Goal: Information Seeking & Learning: Find specific fact

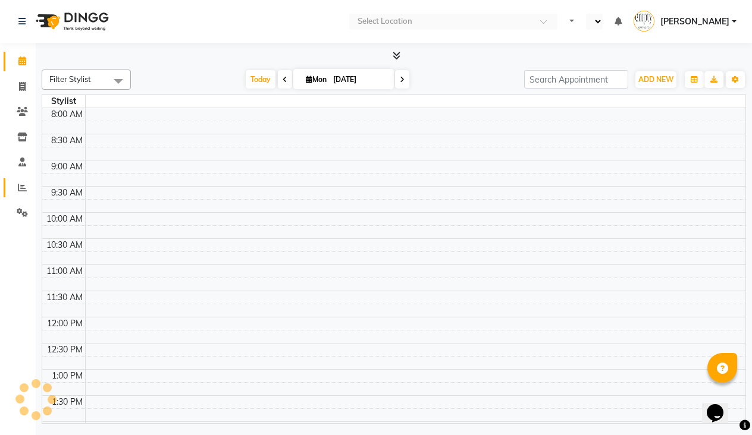
click at [19, 183] on icon at bounding box center [22, 187] width 9 height 9
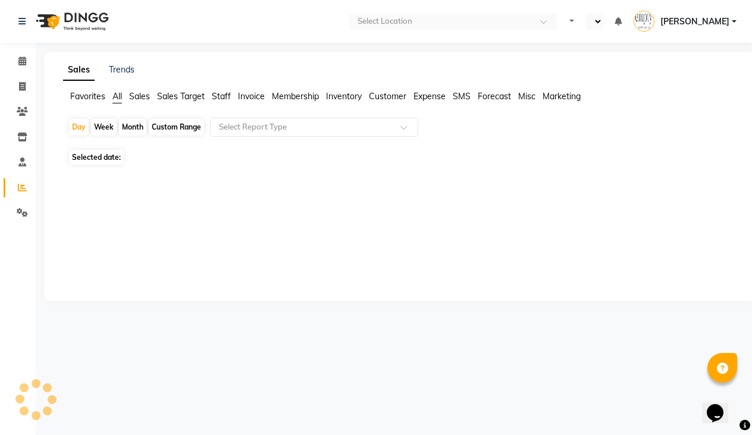
select select "en"
click at [126, 127] on div "Month" at bounding box center [132, 127] width 27 height 17
select select "9"
select select "2025"
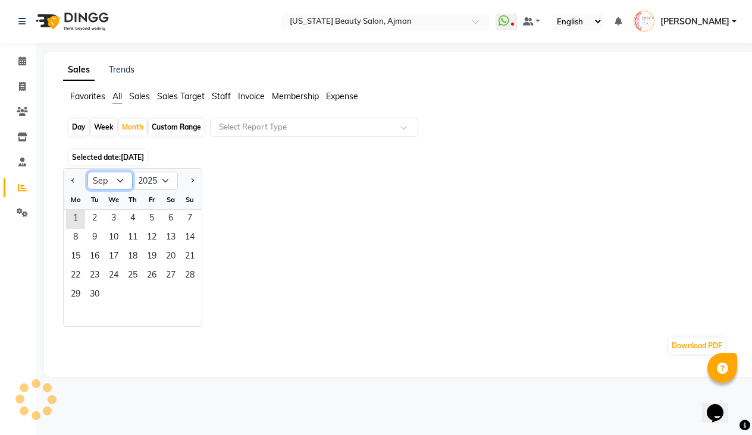
select select "8"
click at [142, 218] on div "1 2 3" at bounding box center [133, 219] width 138 height 19
click at [150, 218] on span "1" at bounding box center [151, 219] width 19 height 19
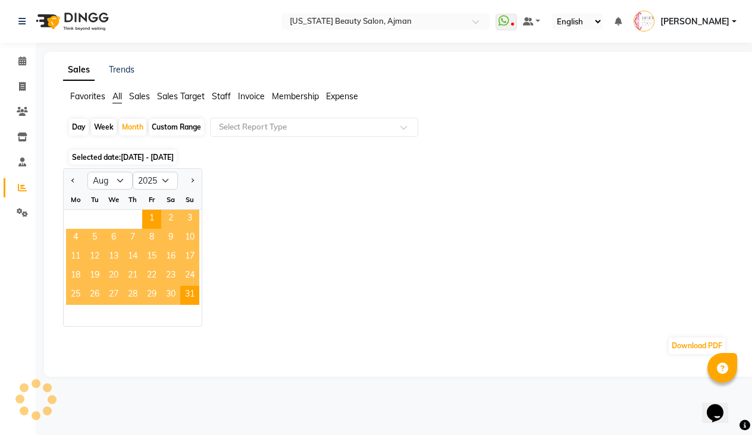
click at [340, 161] on div "Selected date: [DATE] - [DATE]" at bounding box center [402, 157] width 668 height 12
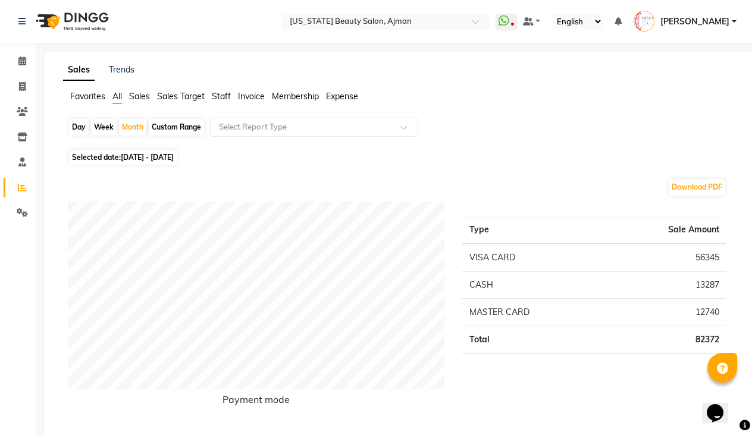
click at [157, 127] on div "Custom Range" at bounding box center [176, 127] width 55 height 17
select select "8"
select select "2025"
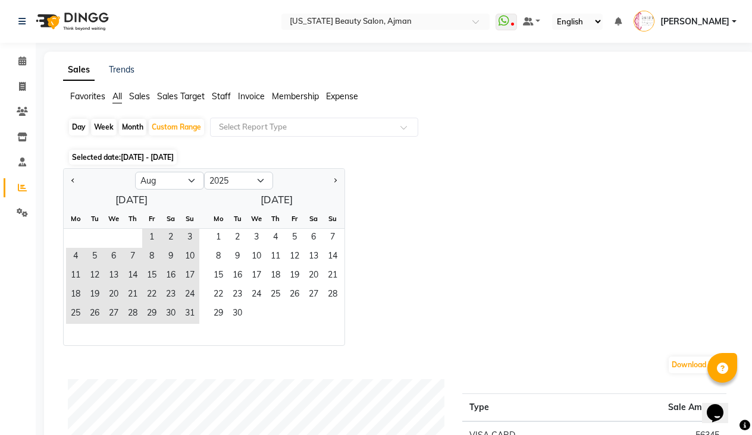
click at [132, 127] on div "Month" at bounding box center [132, 127] width 27 height 17
select select "8"
select select "2025"
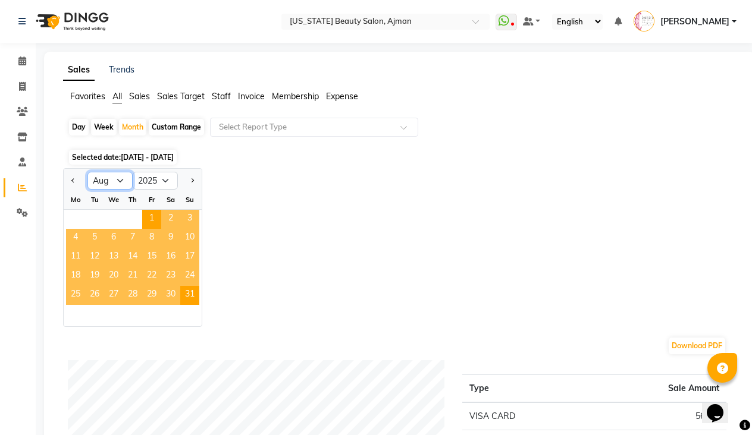
select select "7"
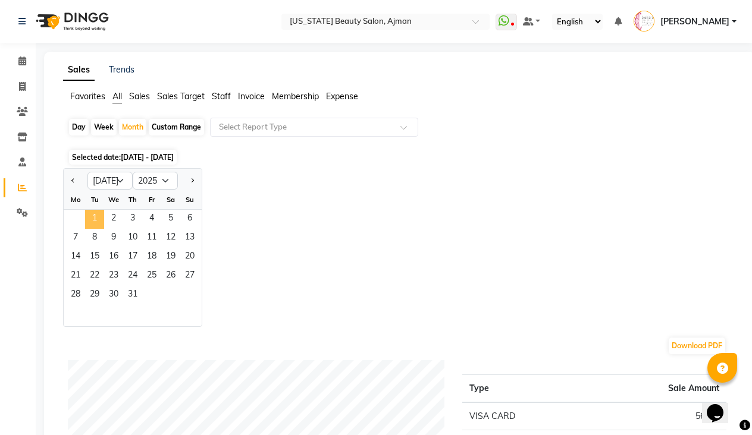
click at [93, 215] on span "1" at bounding box center [94, 219] width 19 height 19
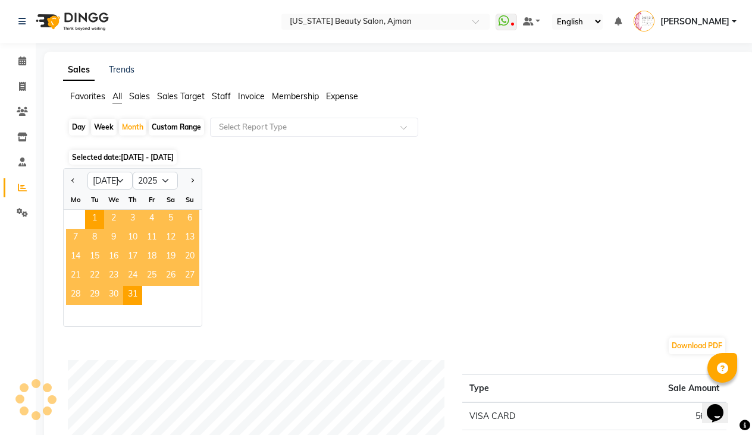
click at [320, 231] on div "Jan Feb Mar Apr May Jun [DATE] Aug Sep Oct Nov [DATE] 2016 2017 2018 2019 2020 …" at bounding box center [399, 247] width 673 height 159
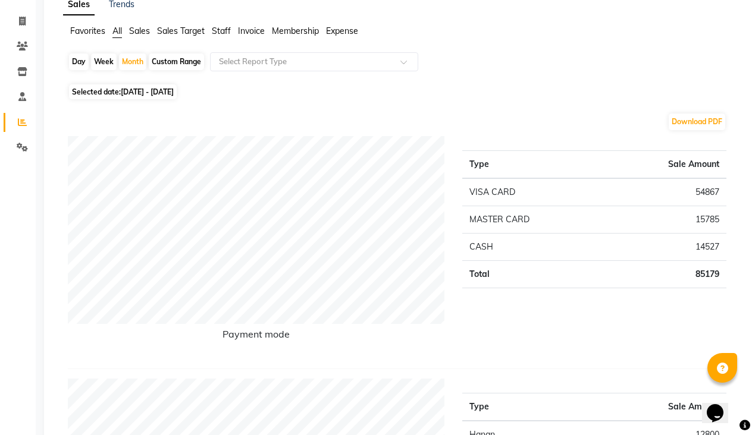
scroll to position [52, 0]
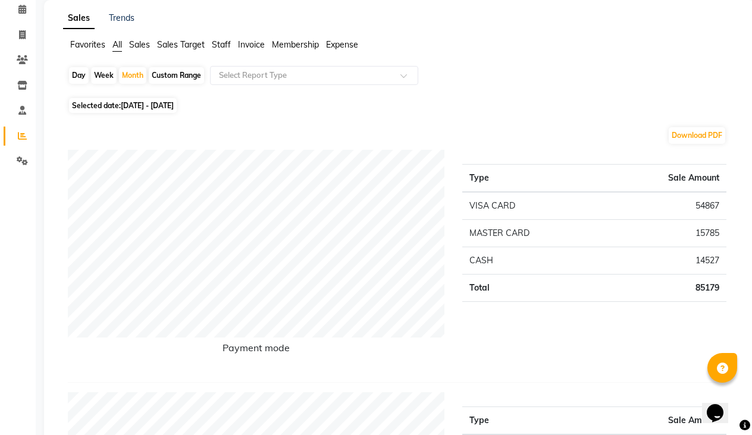
click at [143, 104] on span "[DATE] - [DATE]" at bounding box center [147, 105] width 53 height 9
select select "7"
select select "2025"
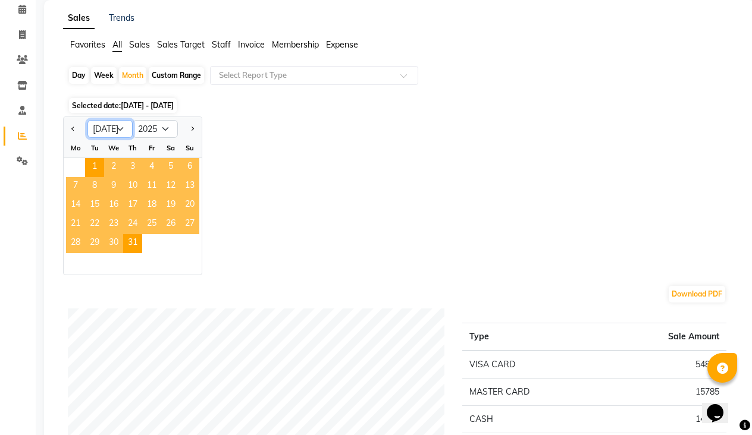
select select "6"
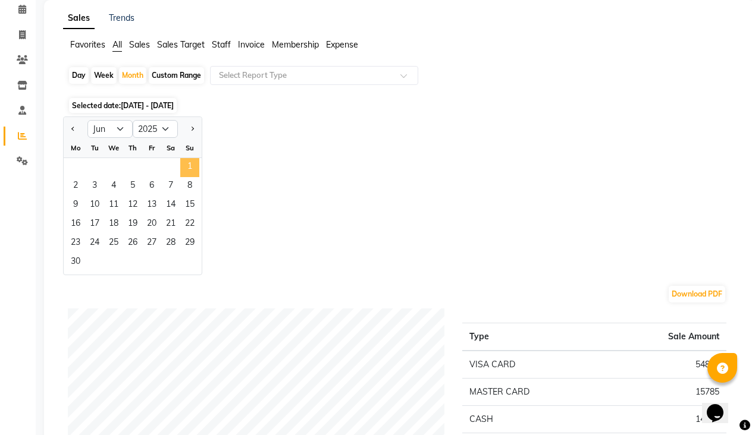
click at [189, 163] on span "1" at bounding box center [189, 167] width 19 height 19
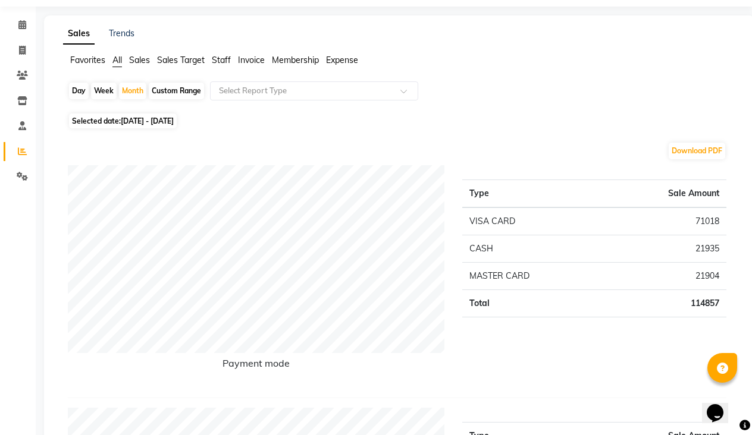
scroll to position [35, 0]
click at [125, 121] on span "[DATE] - [DATE]" at bounding box center [147, 122] width 53 height 9
select select "6"
select select "2025"
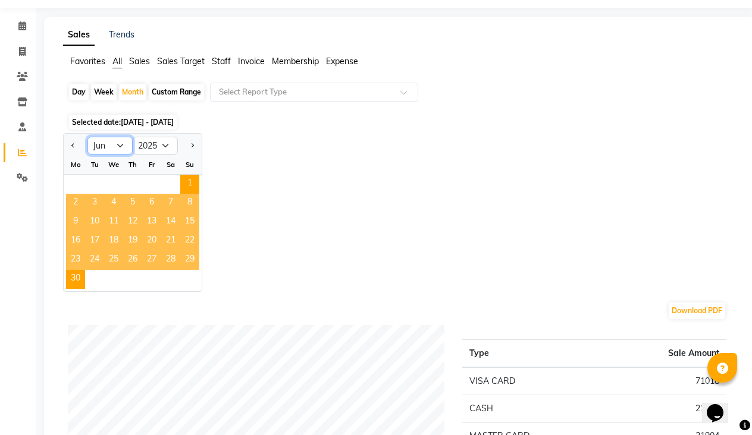
select select "5"
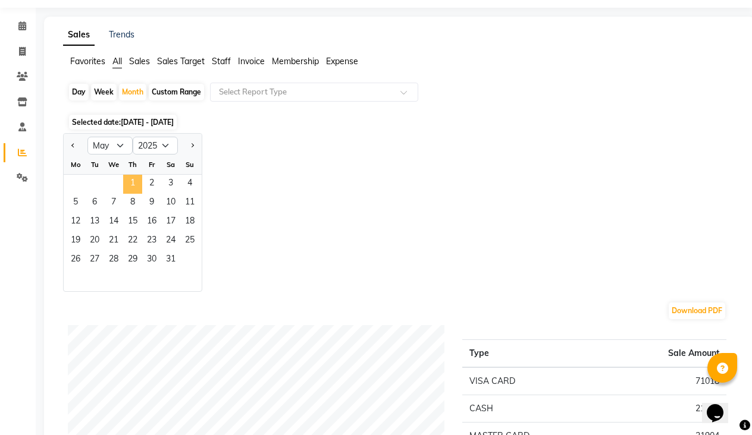
click at [134, 185] on span "1" at bounding box center [132, 184] width 19 height 19
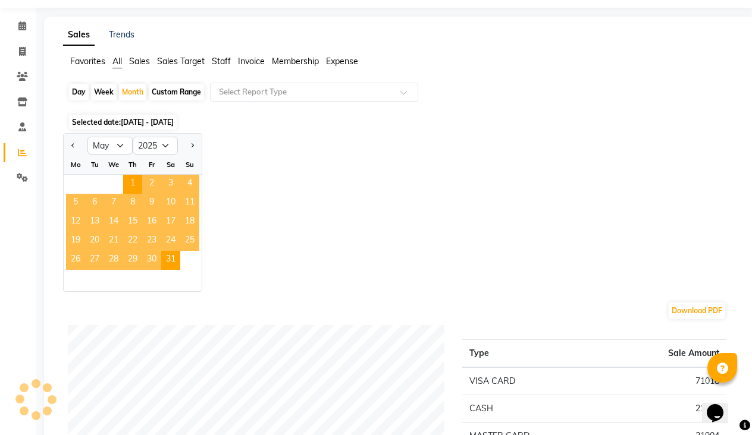
click at [358, 149] on div "Jan Feb Mar Apr May Jun [DATE] Aug Sep Oct Nov [DATE] 2016 2017 2018 2019 2020 …" at bounding box center [399, 212] width 673 height 159
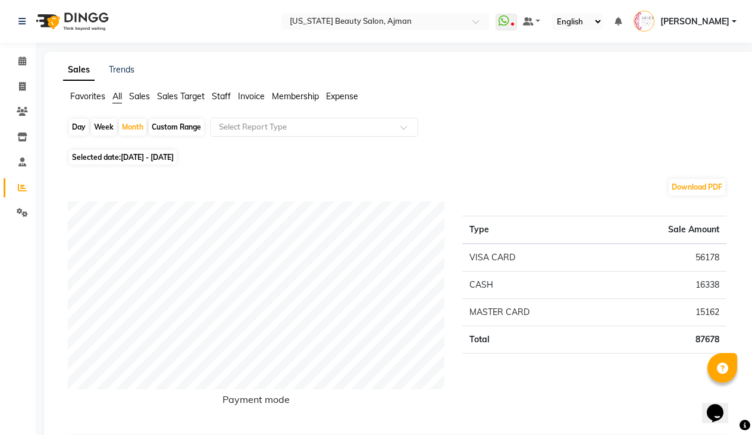
scroll to position [0, 0]
click at [135, 153] on span "[DATE] - [DATE]" at bounding box center [147, 157] width 53 height 9
select select "5"
select select "2025"
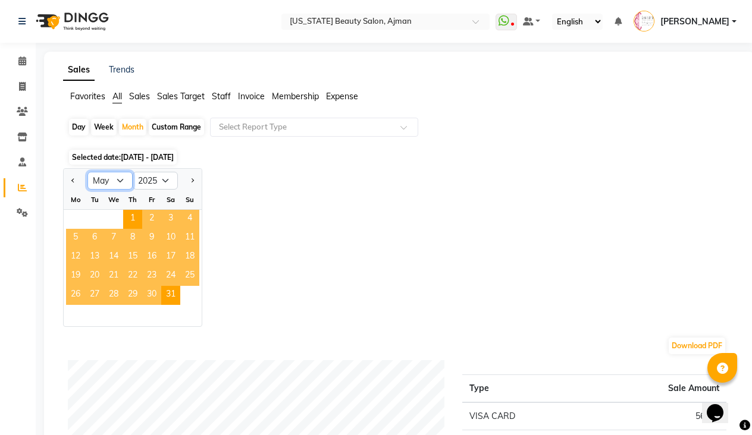
select select "4"
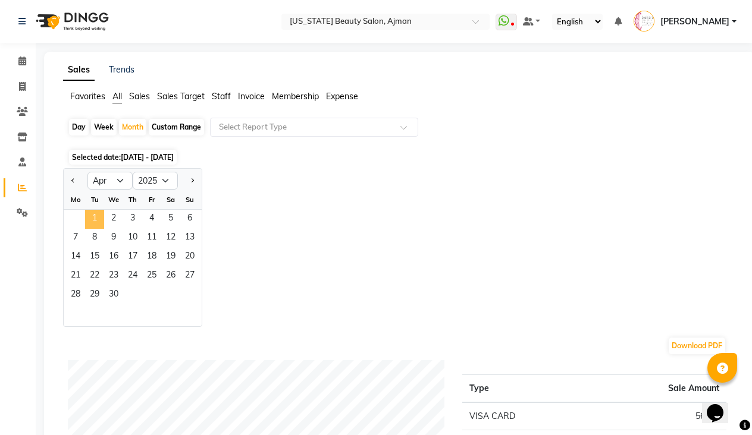
click at [93, 219] on span "1" at bounding box center [94, 219] width 19 height 19
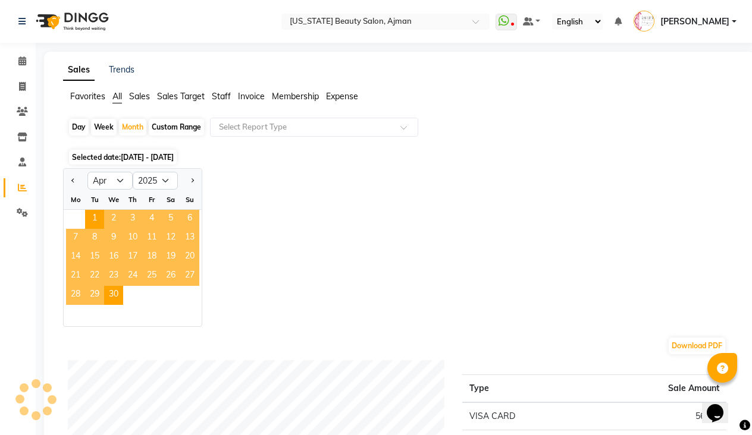
click at [355, 178] on div "Jan Feb Mar Apr May Jun [DATE] Aug Sep Oct Nov [DATE] 2016 2017 2018 2019 2020 …" at bounding box center [399, 247] width 673 height 159
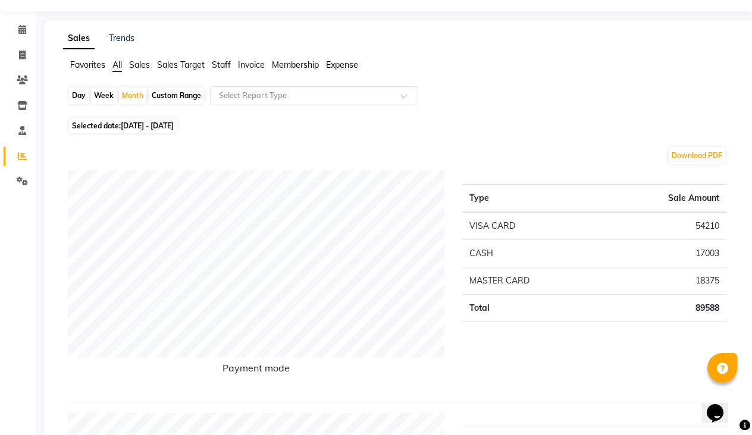
scroll to position [-5, 0]
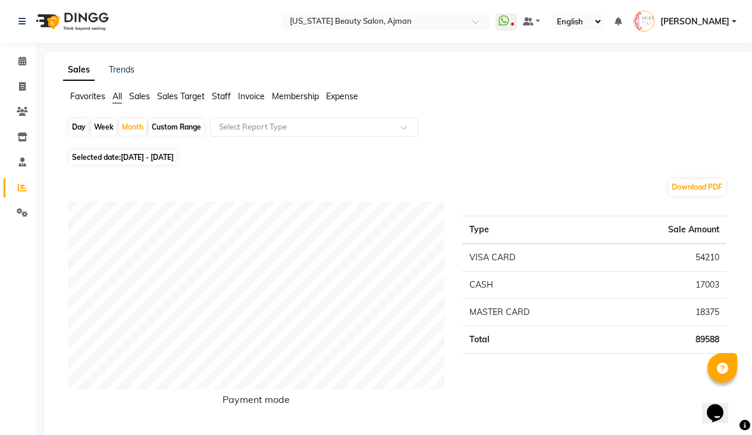
click at [139, 162] on span "[DATE] - [DATE]" at bounding box center [147, 157] width 53 height 9
select select "4"
select select "2025"
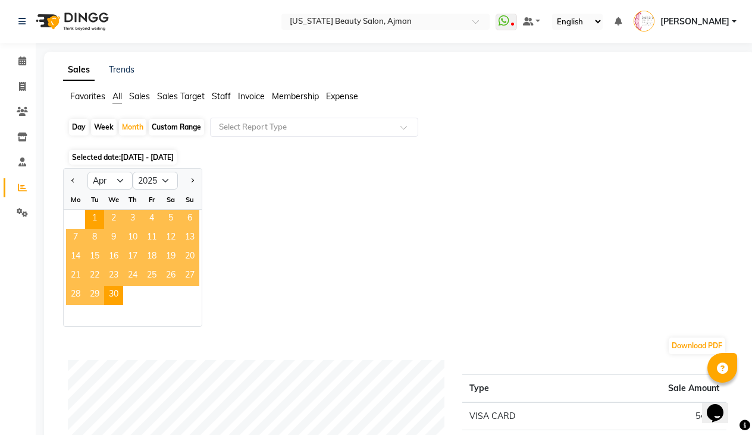
scroll to position [0, 0]
select select "3"
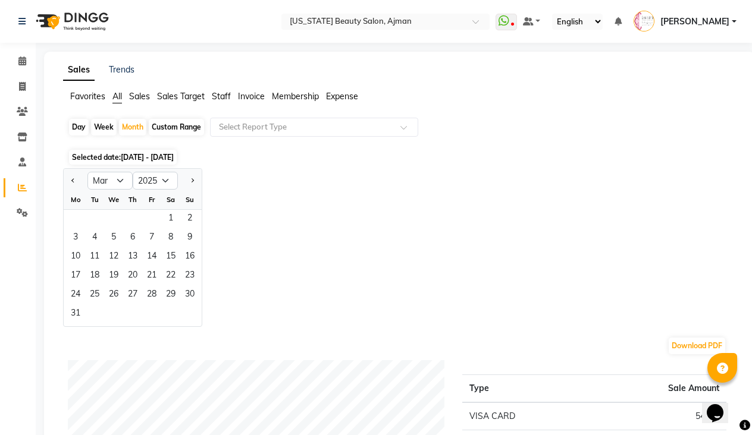
click at [159, 218] on div "1 2" at bounding box center [133, 219] width 138 height 19
click at [170, 218] on span "1" at bounding box center [170, 219] width 19 height 19
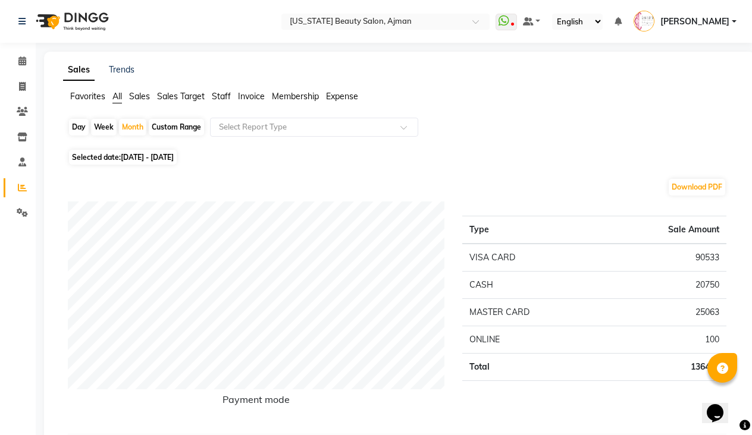
click at [118, 158] on span "Selected date: [DATE] - [DATE]" at bounding box center [123, 157] width 108 height 15
select select "3"
select select "2025"
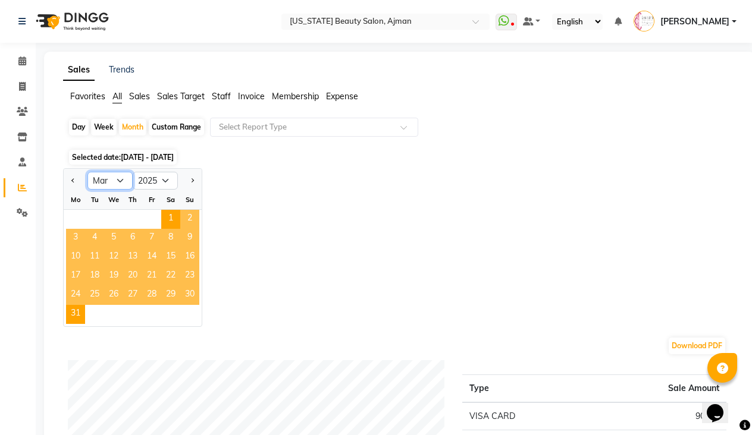
select select "2"
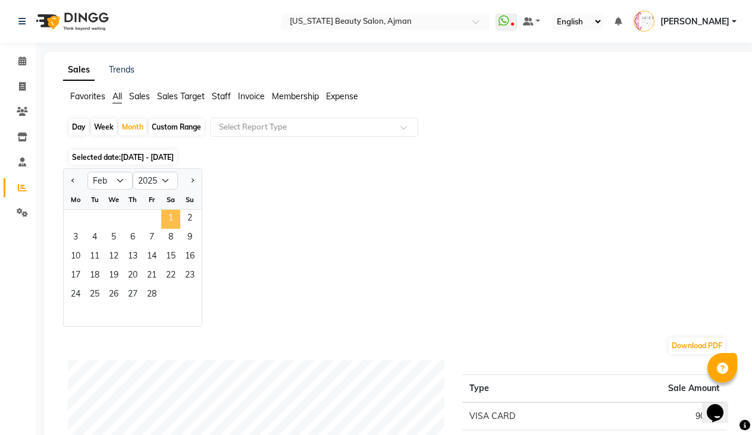
click at [169, 224] on span "1" at bounding box center [170, 219] width 19 height 19
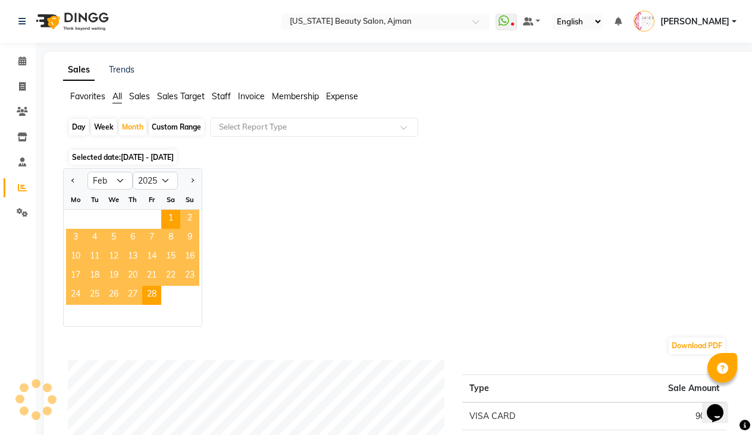
click at [282, 197] on div "Jan Feb Mar Apr May Jun [DATE] Aug Sep Oct Nov [DATE] 2016 2017 2018 2019 2020 …" at bounding box center [399, 247] width 673 height 159
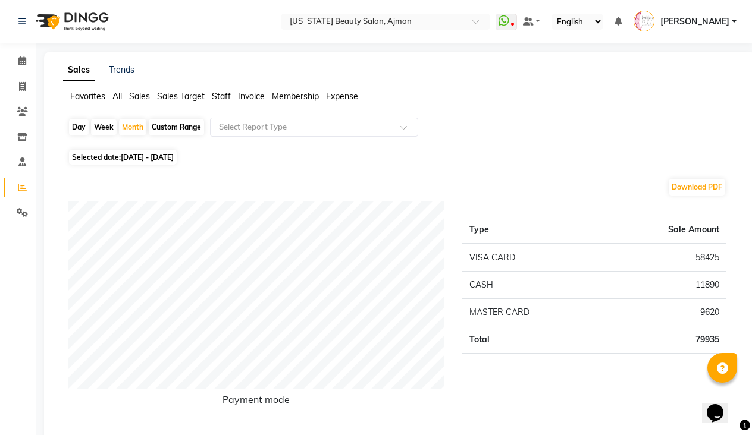
click at [323, 155] on div "Selected date: [DATE] - [DATE]" at bounding box center [402, 157] width 668 height 12
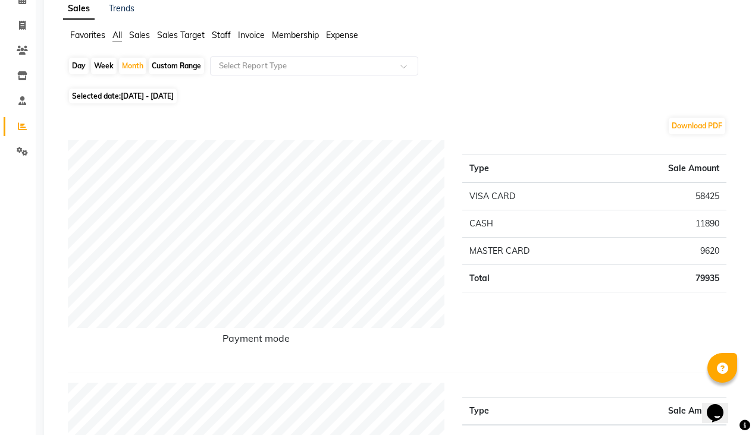
scroll to position [106, 0]
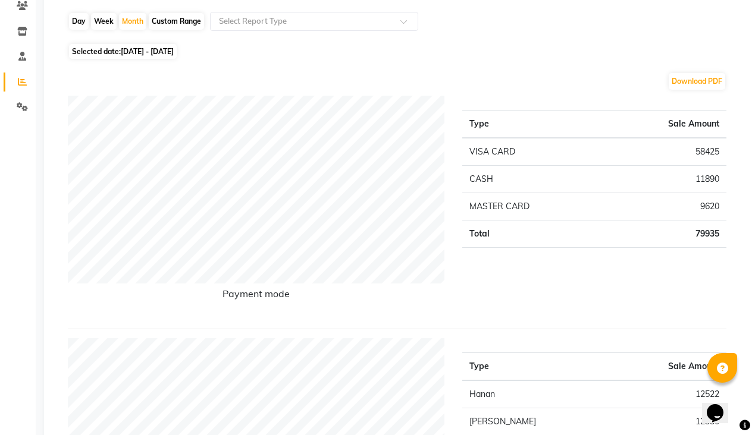
click at [247, 83] on div "Download PDF" at bounding box center [397, 81] width 658 height 19
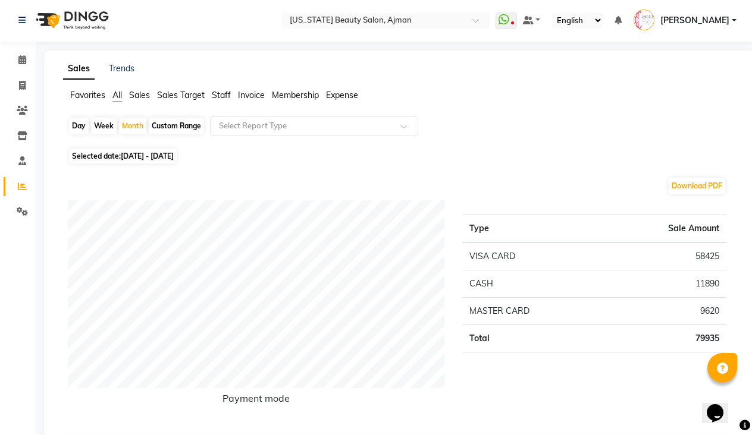
scroll to position [-2, 0]
click at [162, 160] on span "[DATE] - [DATE]" at bounding box center [147, 157] width 53 height 9
select select "2"
select select "2025"
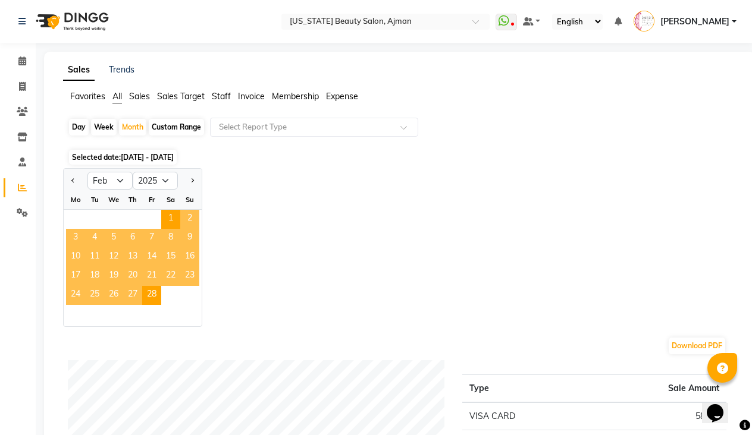
scroll to position [0, 0]
select select "4"
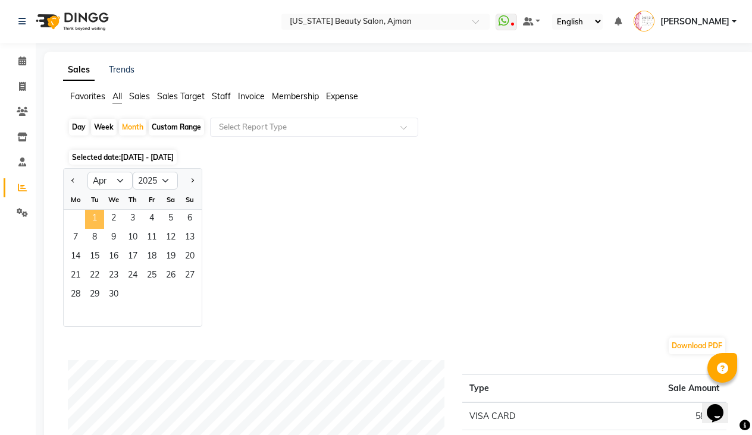
click at [90, 216] on span "1" at bounding box center [94, 219] width 19 height 19
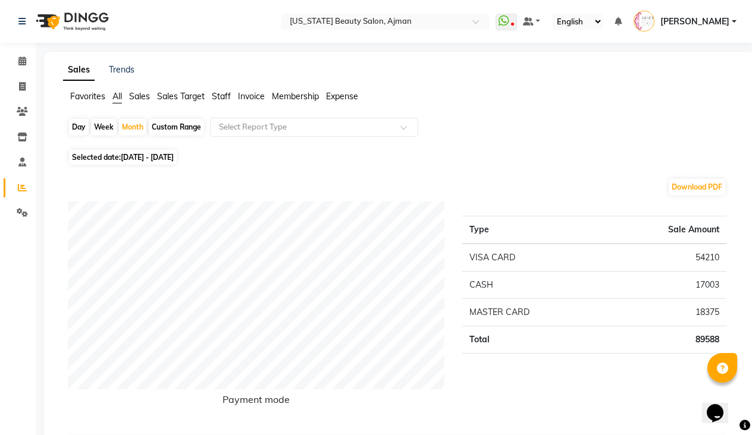
click at [103, 191] on div "Download PDF" at bounding box center [397, 187] width 658 height 19
click at [122, 159] on span "[DATE] - [DATE]" at bounding box center [147, 157] width 53 height 9
select select "4"
select select "2025"
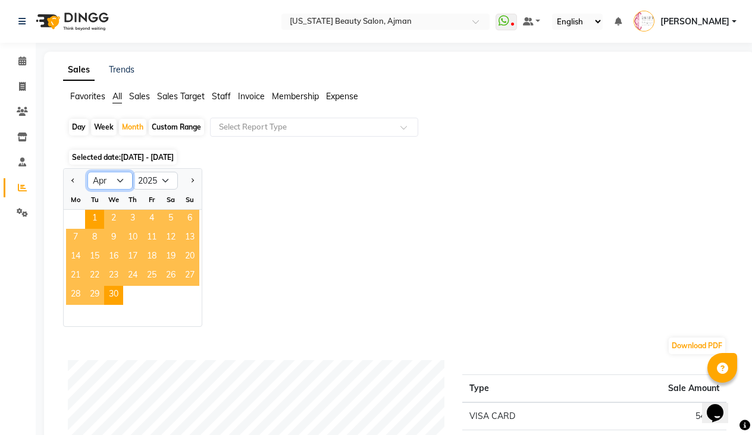
select select "3"
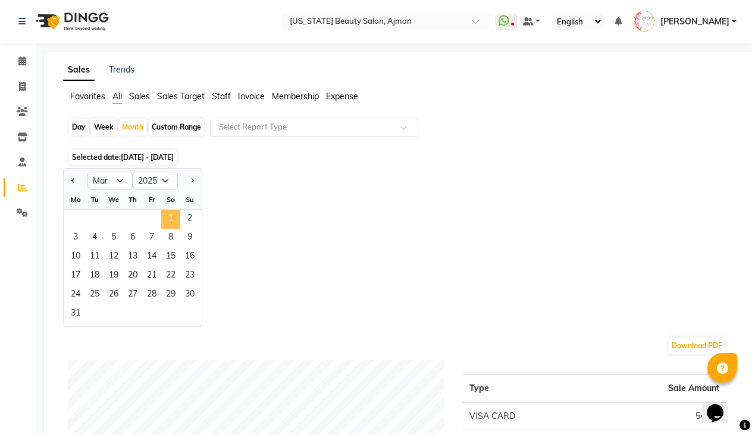
click at [177, 219] on span "1" at bounding box center [170, 219] width 19 height 19
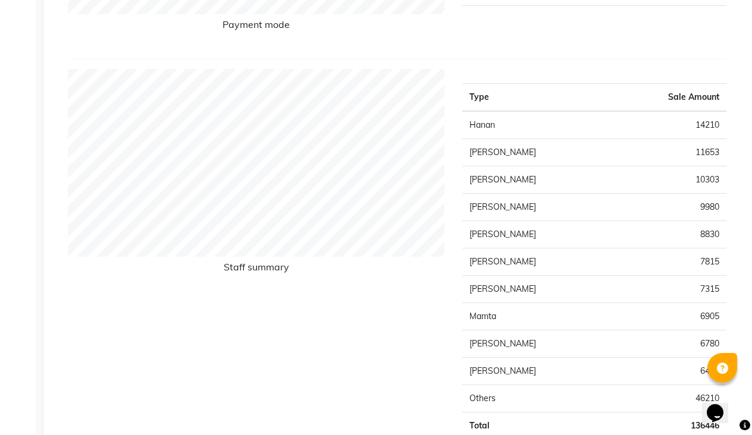
scroll to position [375, 0]
drag, startPoint x: 465, startPoint y: 181, endPoint x: 725, endPoint y: 187, distance: 259.4
click at [725, 187] on tr "[PERSON_NAME] 10303" at bounding box center [594, 180] width 264 height 27
copy tr "[PERSON_NAME] 10303"
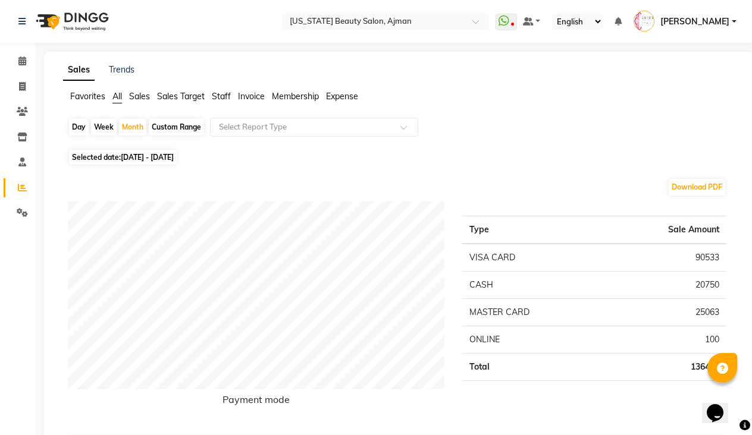
scroll to position [0, 0]
click at [109, 153] on span "Selected date: [DATE] - [DATE]" at bounding box center [123, 157] width 108 height 15
select select "3"
select select "2025"
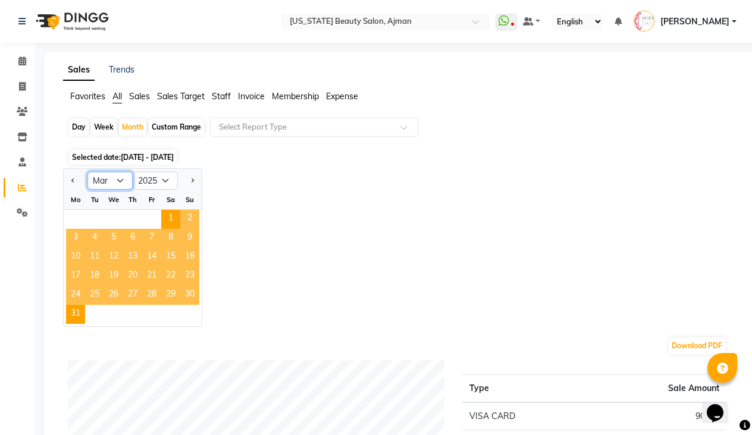
select select "4"
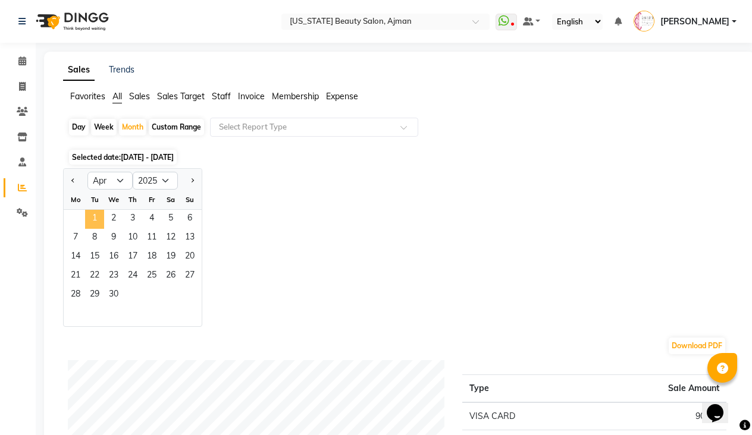
click at [95, 217] on span "1" at bounding box center [94, 219] width 19 height 19
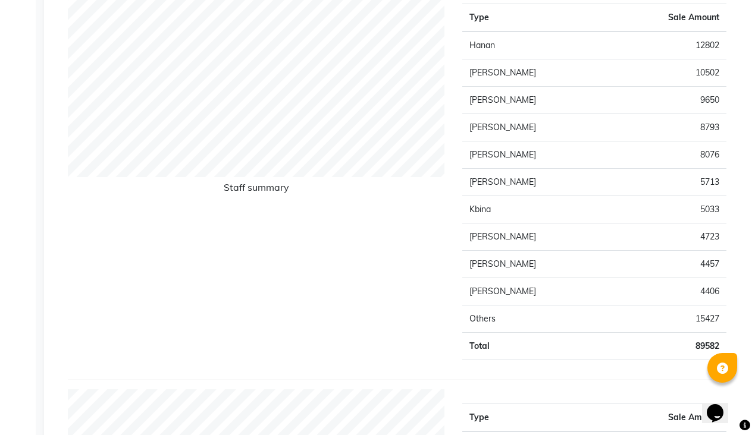
scroll to position [460, 0]
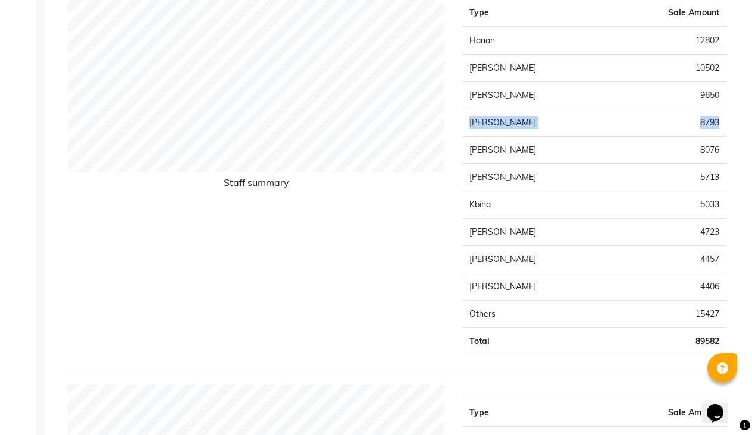
drag, startPoint x: 471, startPoint y: 124, endPoint x: 723, endPoint y: 120, distance: 252.8
click at [723, 120] on tr "[PERSON_NAME] 8793" at bounding box center [594, 122] width 264 height 27
copy tr "[PERSON_NAME] 8793"
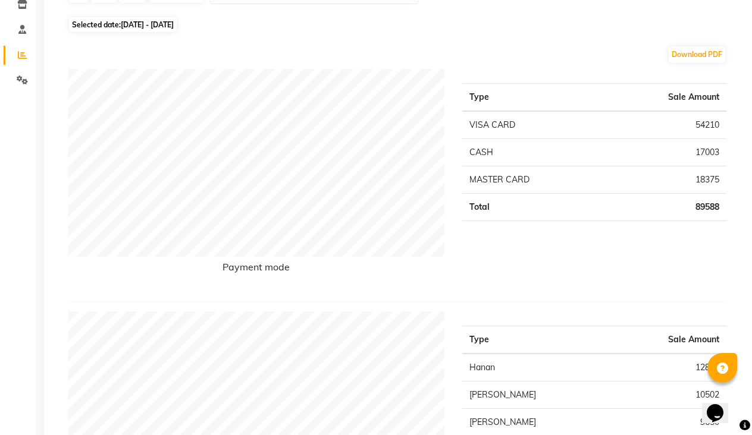
scroll to position [101, 0]
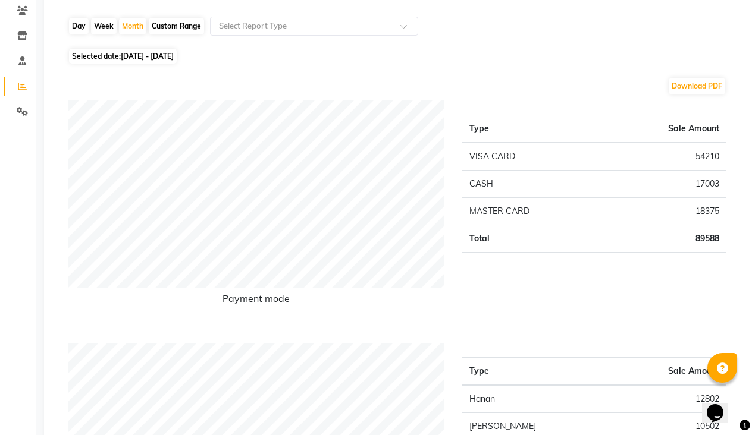
click at [137, 58] on span "[DATE] - [DATE]" at bounding box center [147, 56] width 53 height 9
select select "4"
select select "2025"
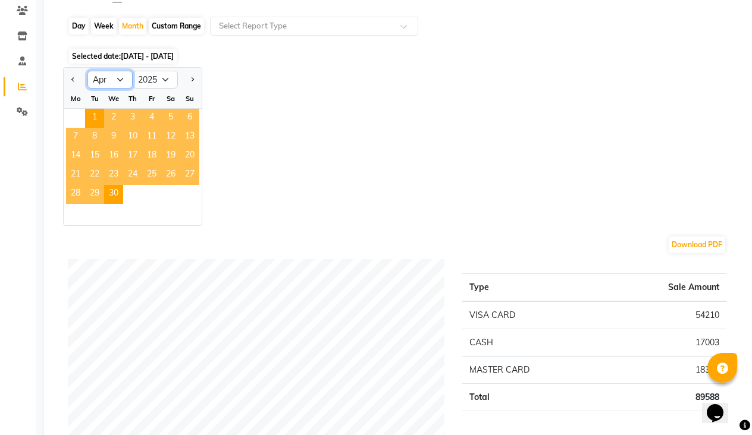
select select "5"
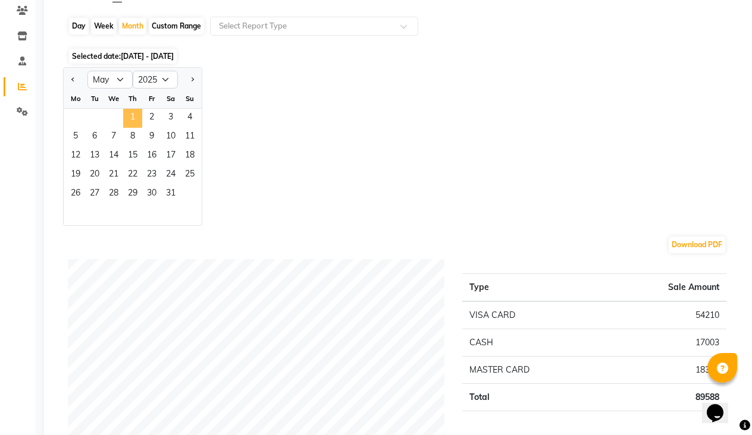
click at [133, 118] on span "1" at bounding box center [132, 118] width 19 height 19
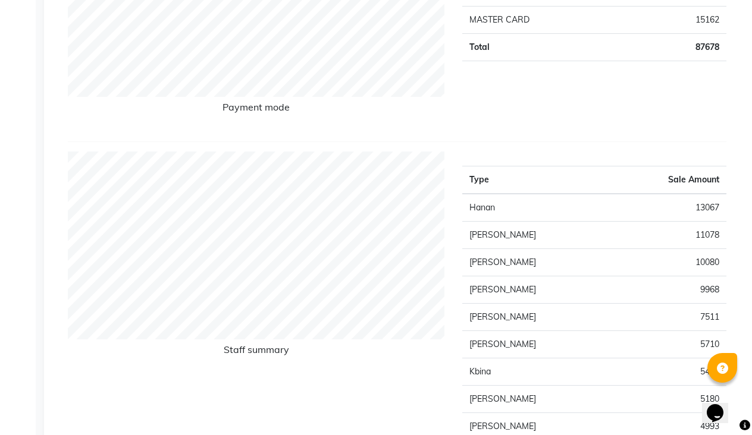
scroll to position [310, 0]
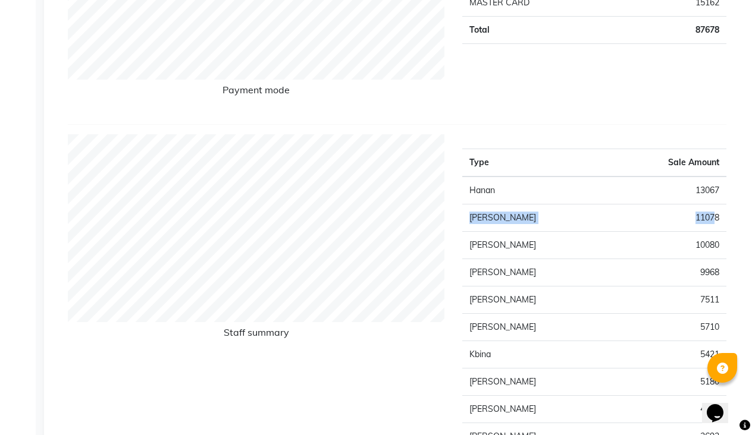
drag, startPoint x: 468, startPoint y: 218, endPoint x: 716, endPoint y: 218, distance: 248.0
click at [716, 218] on tr "[PERSON_NAME] 11078" at bounding box center [594, 218] width 264 height 27
click at [498, 226] on td "[PERSON_NAME]" at bounding box center [535, 218] width 146 height 27
drag, startPoint x: 469, startPoint y: 217, endPoint x: 720, endPoint y: 219, distance: 251.0
click at [720, 219] on tr "[PERSON_NAME] 11078" at bounding box center [594, 218] width 264 height 27
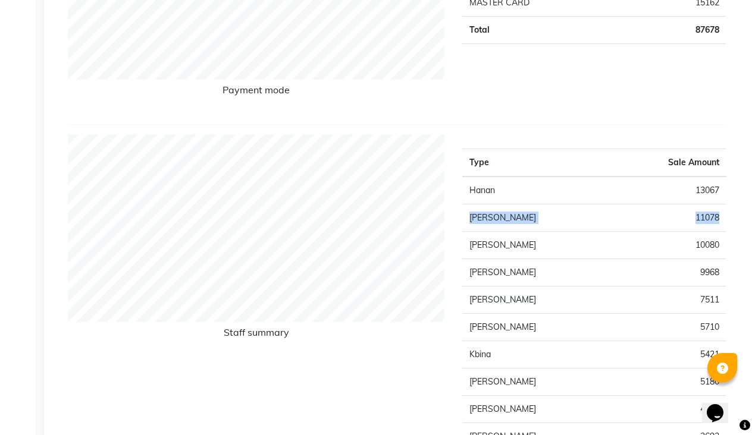
copy tr "[PERSON_NAME] 11078"
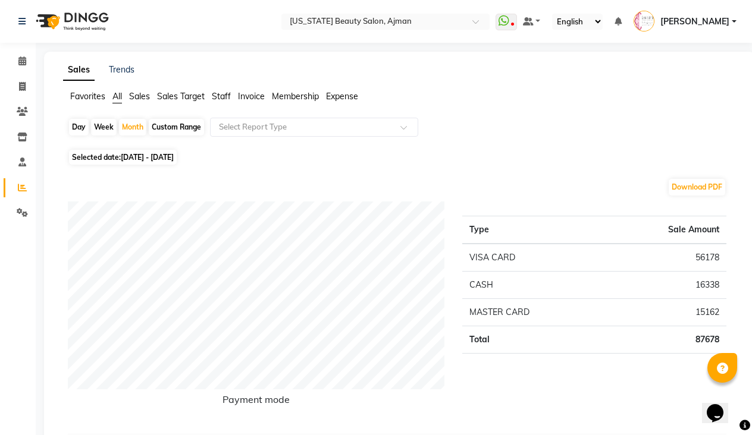
scroll to position [0, 0]
click at [108, 154] on span "Selected date: [DATE] - [DATE]" at bounding box center [123, 157] width 108 height 15
select select "5"
select select "2025"
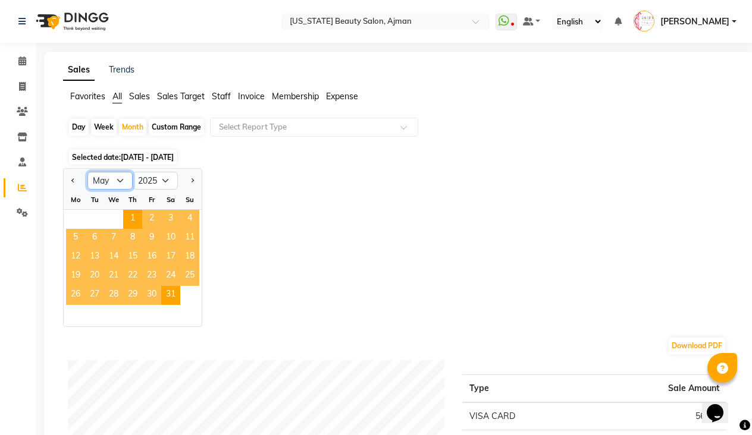
select select "6"
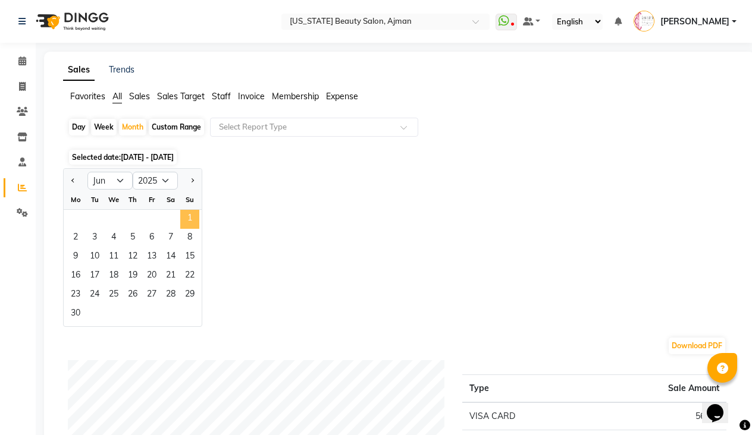
click at [187, 221] on span "1" at bounding box center [189, 219] width 19 height 19
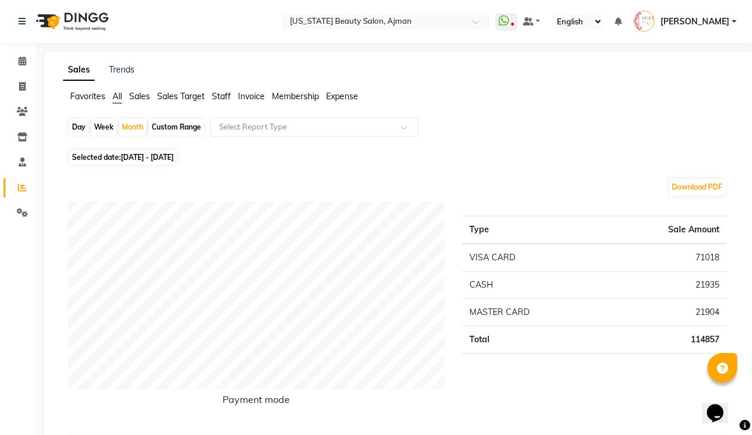
click at [382, 193] on div "Download PDF" at bounding box center [397, 187] width 658 height 19
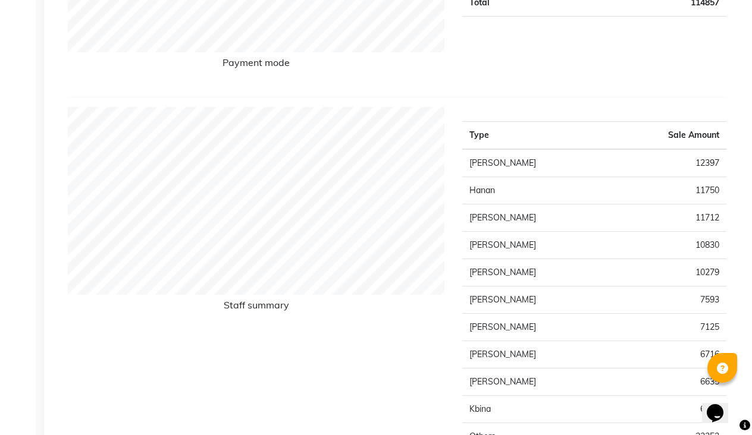
scroll to position [345, 0]
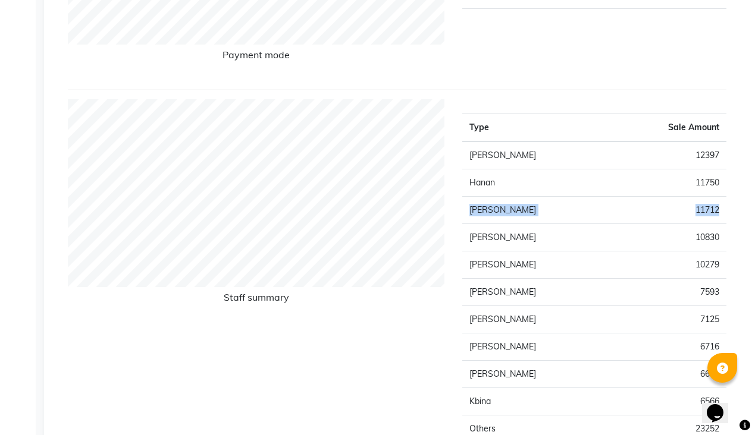
drag, startPoint x: 468, startPoint y: 209, endPoint x: 723, endPoint y: 212, distance: 254.6
click at [723, 212] on tr "[PERSON_NAME] 11712" at bounding box center [594, 210] width 264 height 27
copy tr "[PERSON_NAME] 11712"
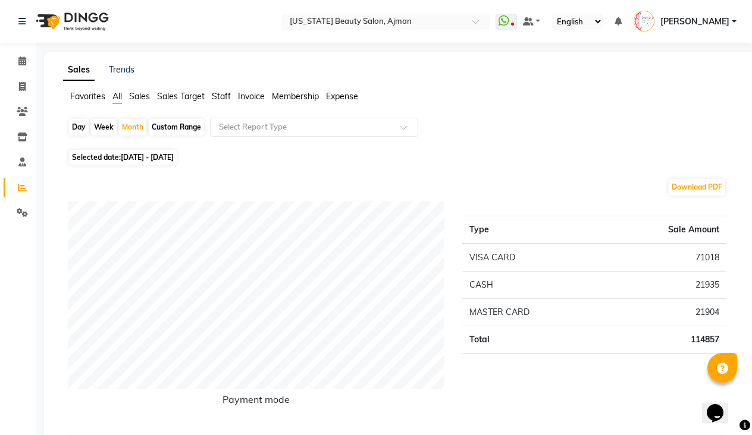
scroll to position [0, 0]
click at [171, 157] on span "[DATE] - [DATE]" at bounding box center [147, 157] width 53 height 9
select select "6"
select select "2025"
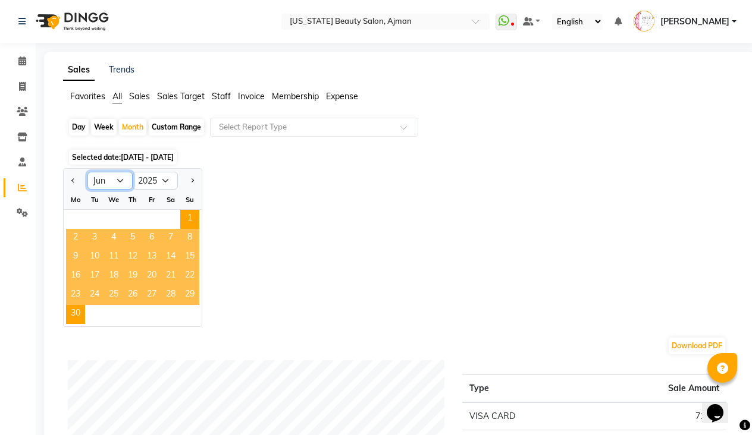
select select "7"
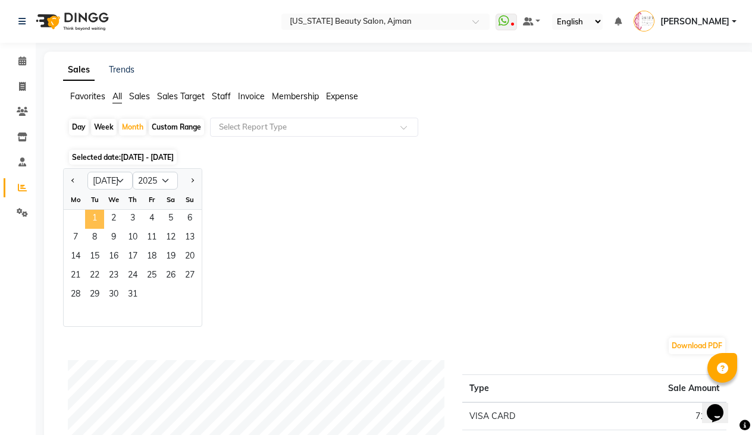
click at [95, 219] on span "1" at bounding box center [94, 219] width 19 height 19
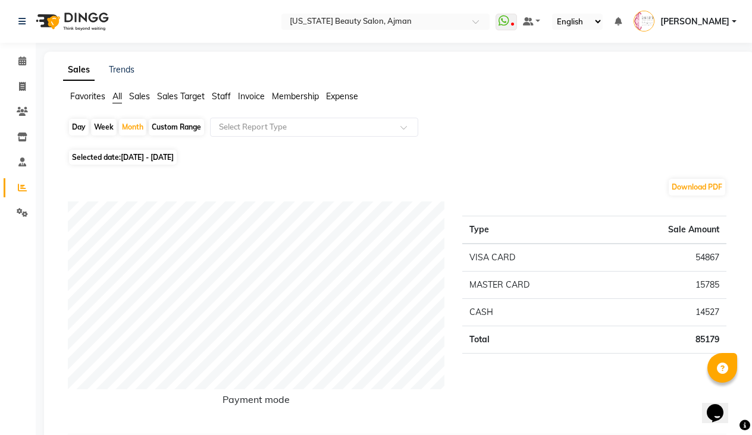
click at [453, 252] on div "Type Sale Amount VISA CARD 54867 MASTER CARD 15785 CASH 14527 Total 85179" at bounding box center [594, 313] width 282 height 223
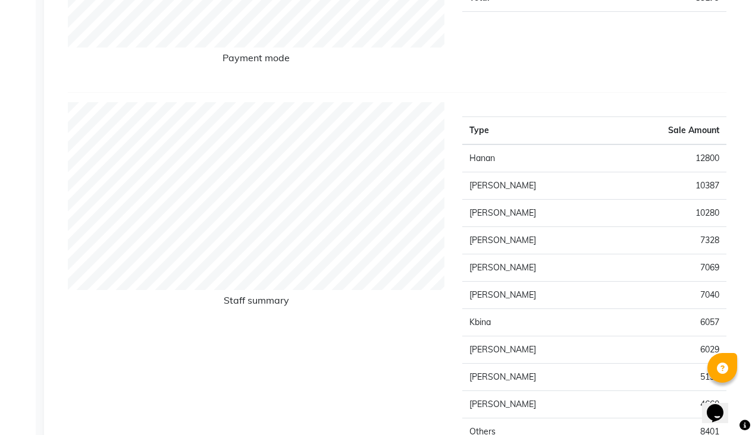
scroll to position [344, 0]
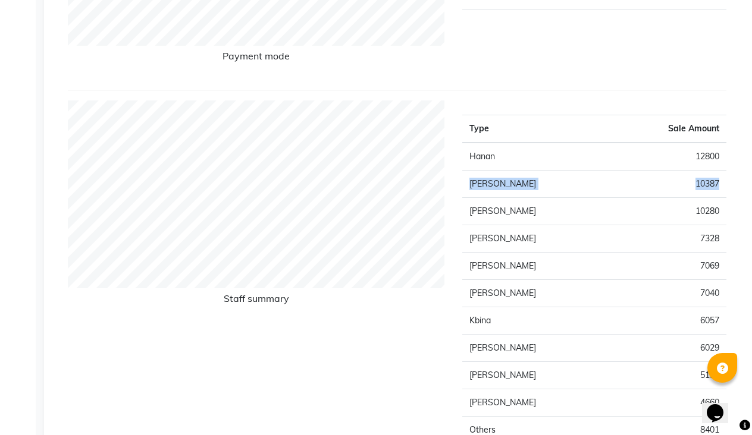
drag, startPoint x: 469, startPoint y: 180, endPoint x: 722, endPoint y: 184, distance: 253.4
click at [722, 184] on tr "[PERSON_NAME] 10387" at bounding box center [594, 184] width 264 height 27
copy tr "[PERSON_NAME] 10387"
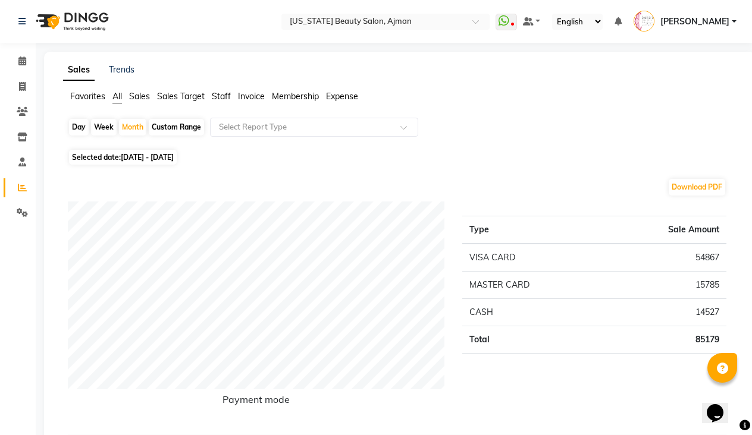
scroll to position [0, 0]
click at [133, 121] on div "Month" at bounding box center [132, 127] width 27 height 17
select select "7"
select select "2025"
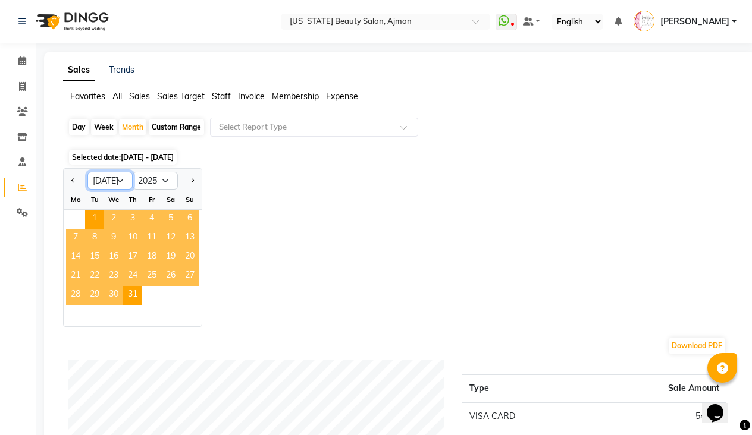
select select "8"
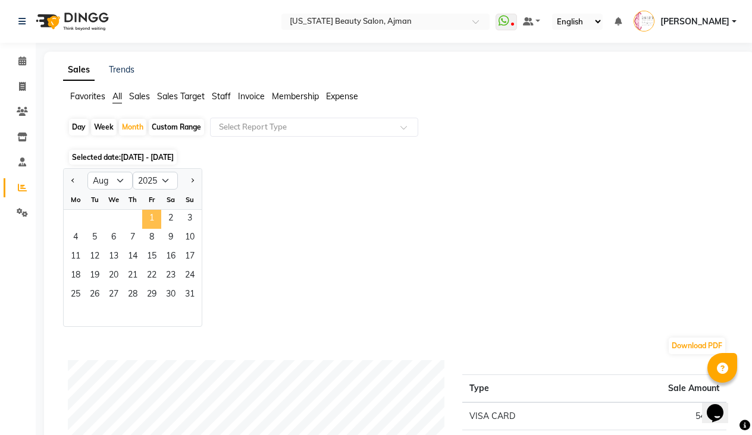
click at [152, 214] on span "1" at bounding box center [151, 219] width 19 height 19
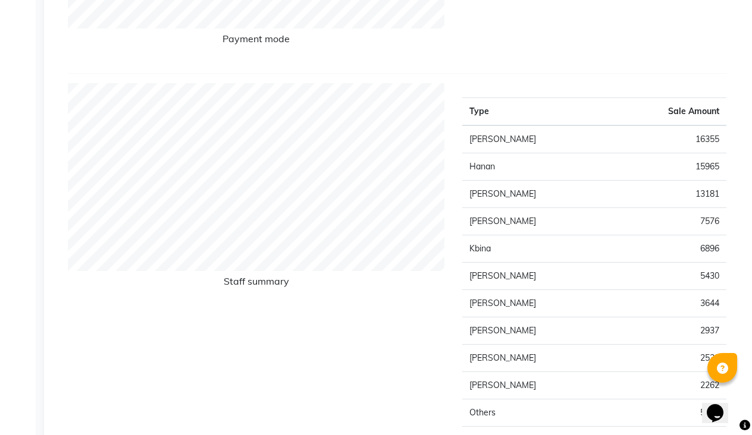
scroll to position [364, 0]
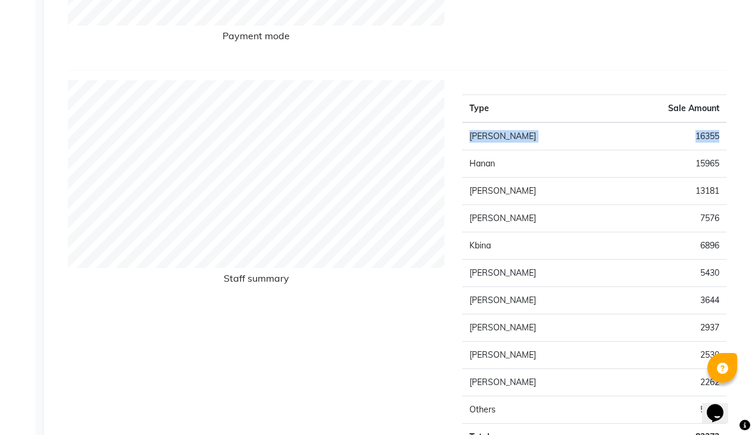
drag, startPoint x: 468, startPoint y: 137, endPoint x: 723, endPoint y: 132, distance: 255.2
click at [723, 132] on tr "[PERSON_NAME] 16355" at bounding box center [594, 137] width 264 height 28
copy tr "[PERSON_NAME] 16355"
